Goal: Task Accomplishment & Management: Manage account settings

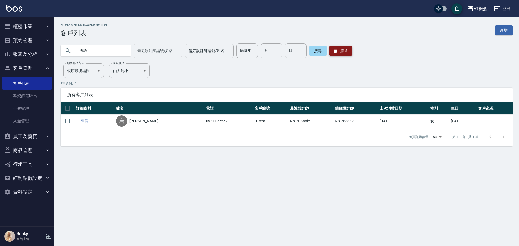
click at [346, 50] on button "清除" at bounding box center [340, 51] width 23 height 10
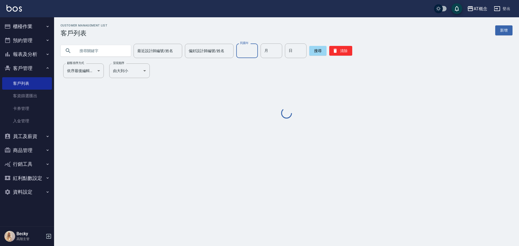
click at [251, 53] on input "民國年" at bounding box center [247, 51] width 22 height 15
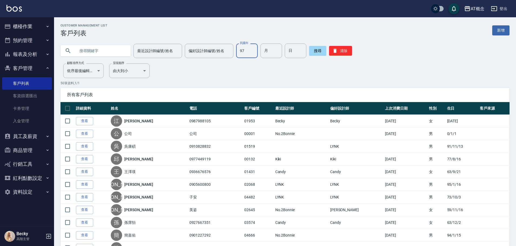
type input "97"
type input "10"
type input "13"
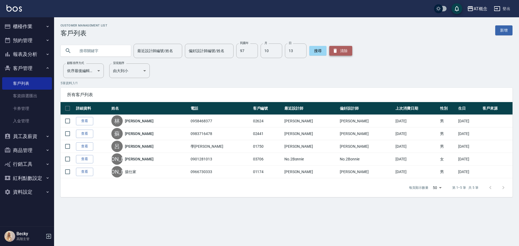
click at [329, 51] on button "清除" at bounding box center [340, 51] width 23 height 10
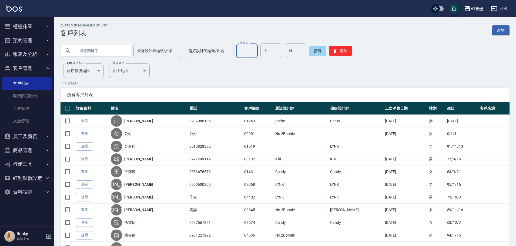
click at [236, 49] on input "民國年" at bounding box center [247, 51] width 22 height 15
type input "87"
type input "07"
type input "16"
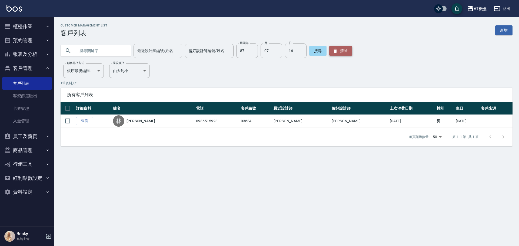
drag, startPoint x: 345, startPoint y: 51, endPoint x: 14, endPoint y: 50, distance: 331.3
click at [343, 51] on button "清除" at bounding box center [340, 51] width 23 height 10
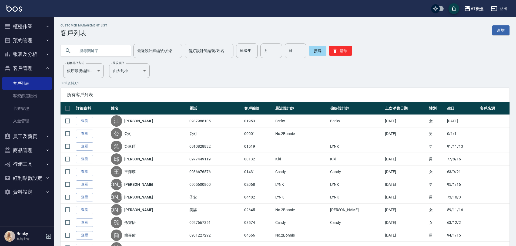
click at [89, 54] on input "text" at bounding box center [101, 51] width 51 height 15
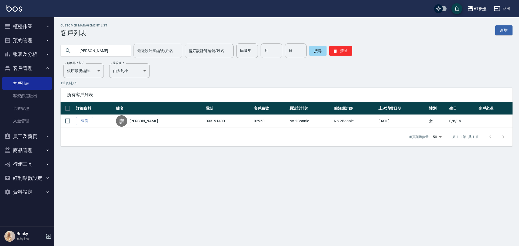
click at [98, 53] on input "[PERSON_NAME]" at bounding box center [101, 51] width 51 height 15
type input "[PERSON_NAME]"
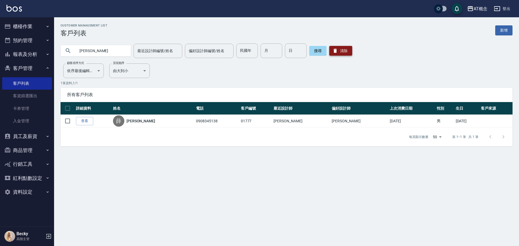
drag, startPoint x: 343, startPoint y: 50, endPoint x: 84, endPoint y: 45, distance: 258.7
click at [339, 51] on button "清除" at bounding box center [340, 51] width 23 height 10
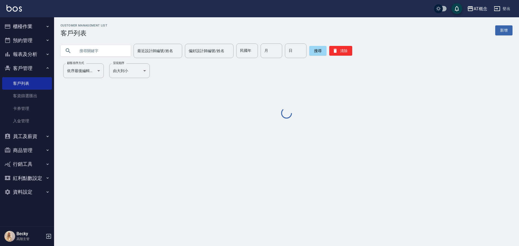
click at [87, 48] on input "text" at bounding box center [101, 51] width 51 height 15
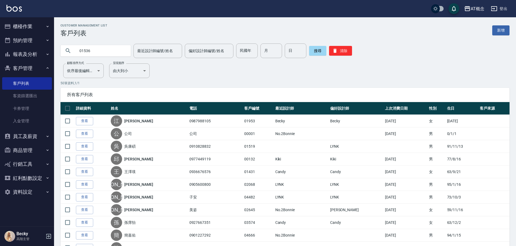
type input "01536"
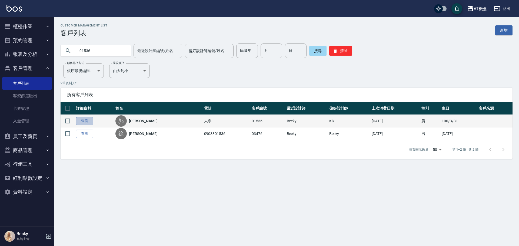
click at [86, 122] on link "查看" at bounding box center [84, 121] width 17 height 8
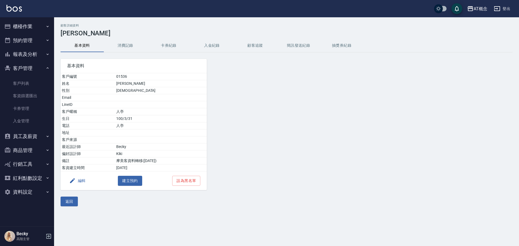
click at [85, 180] on button "編輯" at bounding box center [77, 181] width 21 height 10
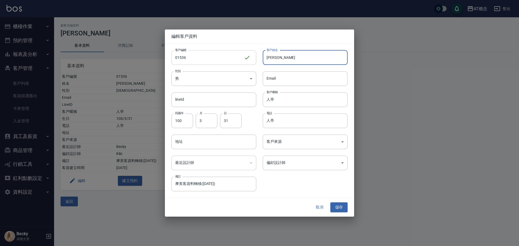
drag, startPoint x: 289, startPoint y: 59, endPoint x: 252, endPoint y: 57, distance: 37.6
click at [252, 57] on div "客戶編號 01536 ​ 客戶編號 客戶姓名 [PERSON_NAME] 客戶姓名 性別 男 [DEMOGRAPHIC_DATA] 性別 Email Emai…" at bounding box center [256, 118] width 183 height 148
type input "[PERSON_NAME]"
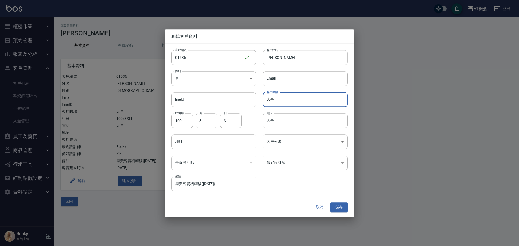
type input "人"
type input "66"
type input "08"
type input "16"
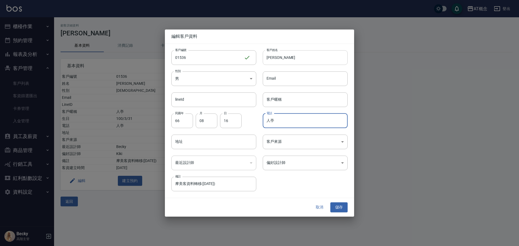
type input "人"
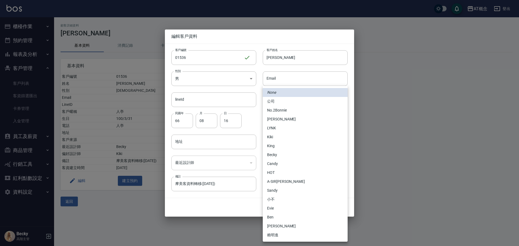
click at [294, 165] on body "AT概念 登出 櫃檯作業 打帳單 帳單列表 掛單列表 座位開單 營業儀表板 現金收支登錄 高階收支登錄 材料自購登錄 每日結帳 排班表 現場電腦打卡 掃碼打卡…" at bounding box center [259, 123] width 519 height 246
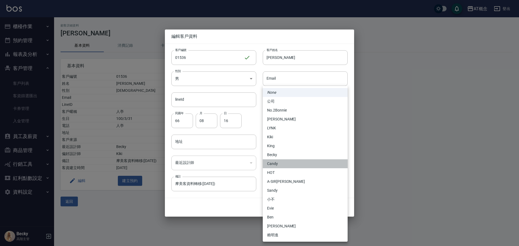
click at [296, 168] on li "Candy" at bounding box center [305, 163] width 85 height 9
type input "95c88325-489e-4505-91c2-94462fb1bea6"
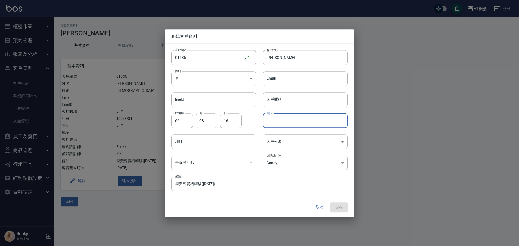
click at [298, 126] on input "電話" at bounding box center [305, 120] width 85 height 15
type input "0973088373"
click at [341, 208] on button "儲存" at bounding box center [338, 208] width 17 height 10
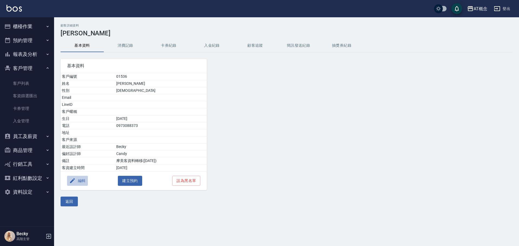
click at [85, 182] on button "編輯" at bounding box center [77, 181] width 21 height 10
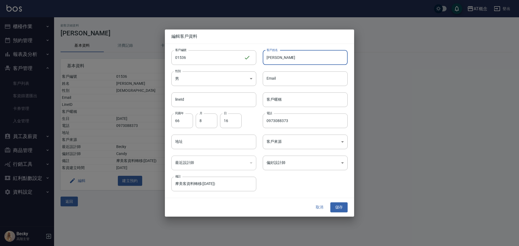
click at [275, 57] on input "[PERSON_NAME]" at bounding box center [305, 57] width 85 height 15
type input "[PERSON_NAME]"
click at [344, 208] on button "儲存" at bounding box center [338, 208] width 17 height 10
